Goal: Transaction & Acquisition: Book appointment/travel/reservation

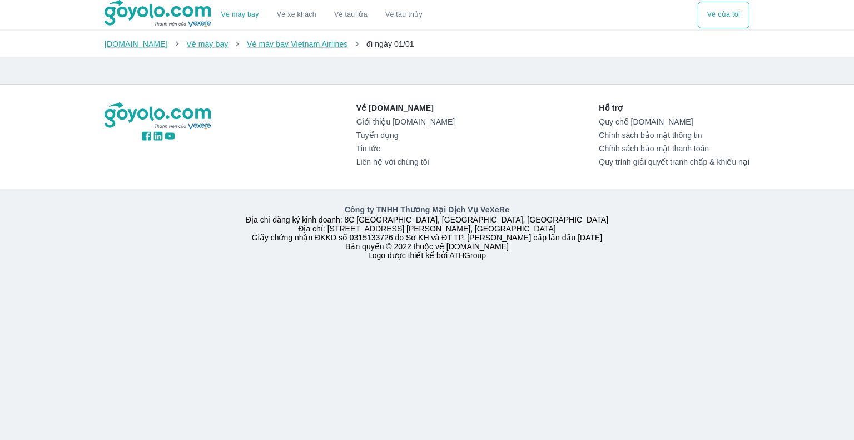
click at [210, 6] on img at bounding box center [158, 14] width 108 height 28
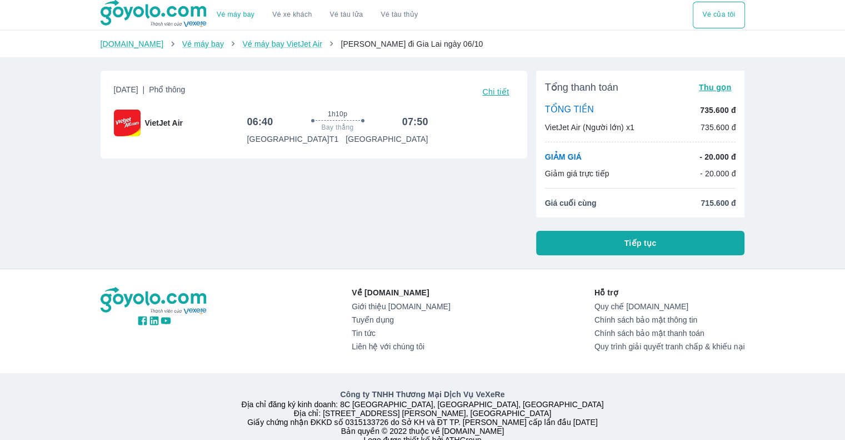
click at [480, 96] on button "Chi tiết" at bounding box center [496, 92] width 36 height 16
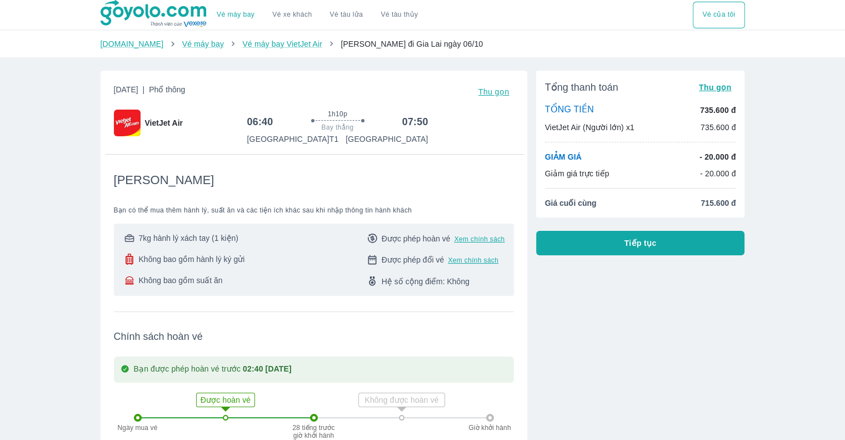
click at [489, 91] on span "Thu gọn" at bounding box center [493, 91] width 31 height 9
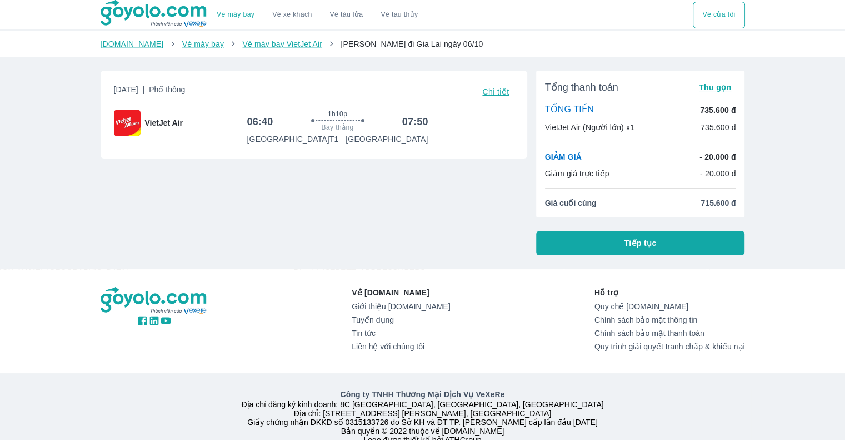
click at [487, 92] on span "Chi tiết" at bounding box center [495, 91] width 27 height 9
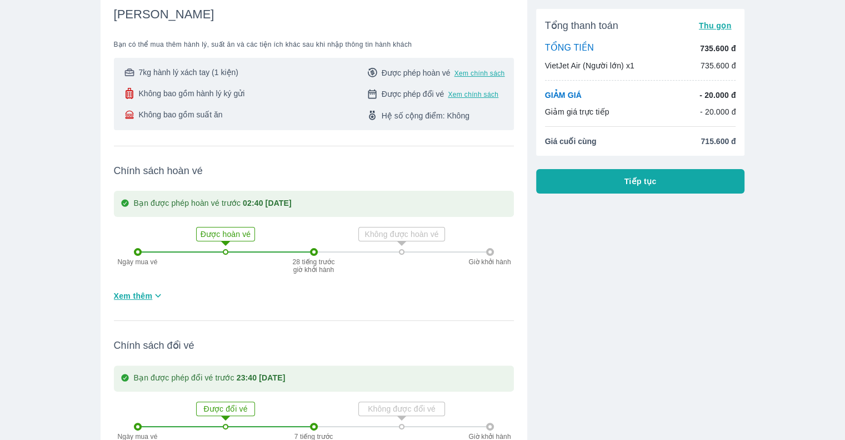
scroll to position [167, 0]
drag, startPoint x: 275, startPoint y: 205, endPoint x: 327, endPoint y: 206, distance: 52.8
click at [292, 206] on strong "02:40 CN ngày 05/10/2025" at bounding box center [267, 201] width 49 height 9
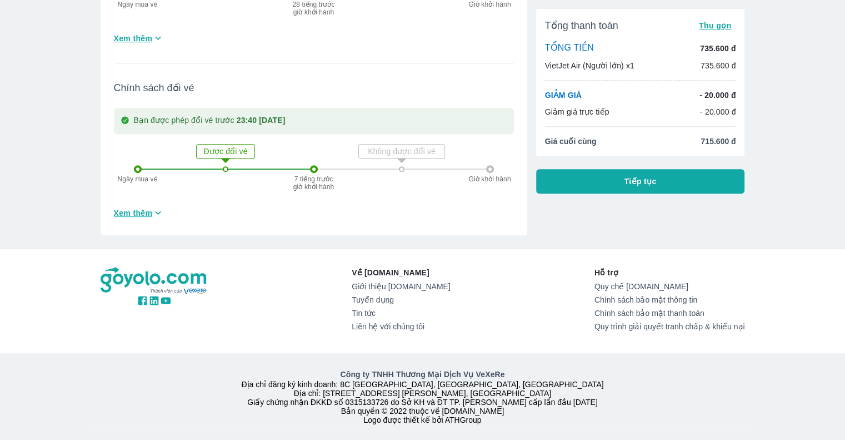
scroll to position [435, 0]
drag, startPoint x: 231, startPoint y: 136, endPoint x: 242, endPoint y: 138, distance: 11.9
click at [242, 146] on p "Được đổi vé" at bounding box center [226, 151] width 56 height 11
click at [243, 146] on p "Được đổi vé" at bounding box center [226, 151] width 56 height 11
drag, startPoint x: 245, startPoint y: 111, endPoint x: 353, endPoint y: 117, distance: 108.5
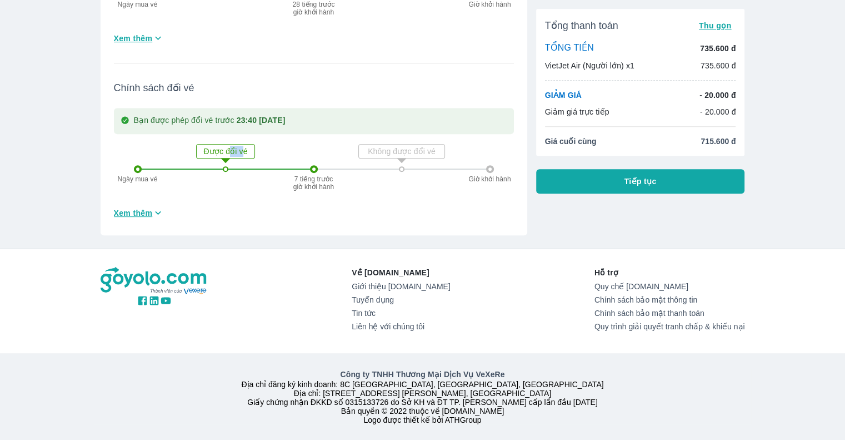
click at [353, 117] on div "Bạn được phép đổi vé trước 23:40 CN ngày 05/10/2025" at bounding box center [314, 121] width 400 height 26
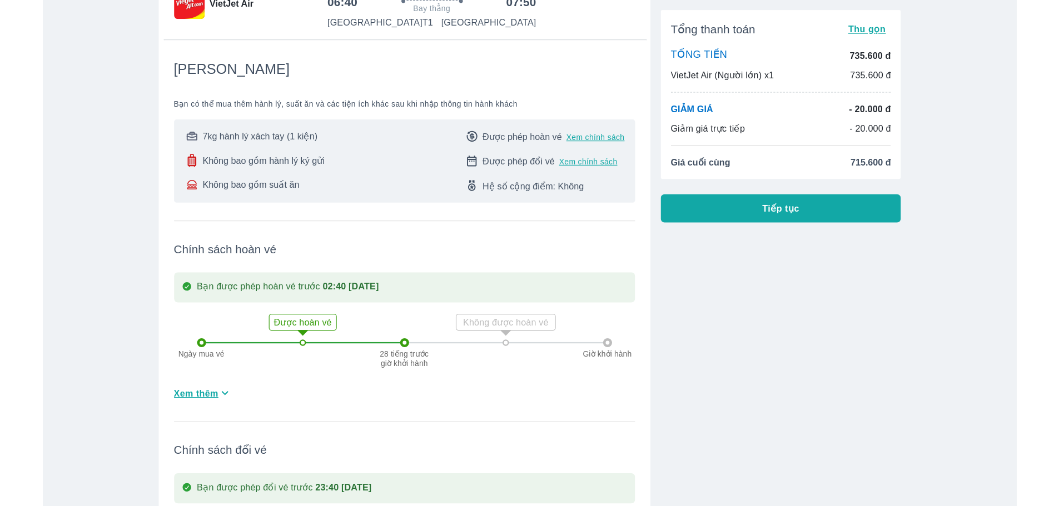
scroll to position [0, 0]
